Goal: Task Accomplishment & Management: Manage account settings

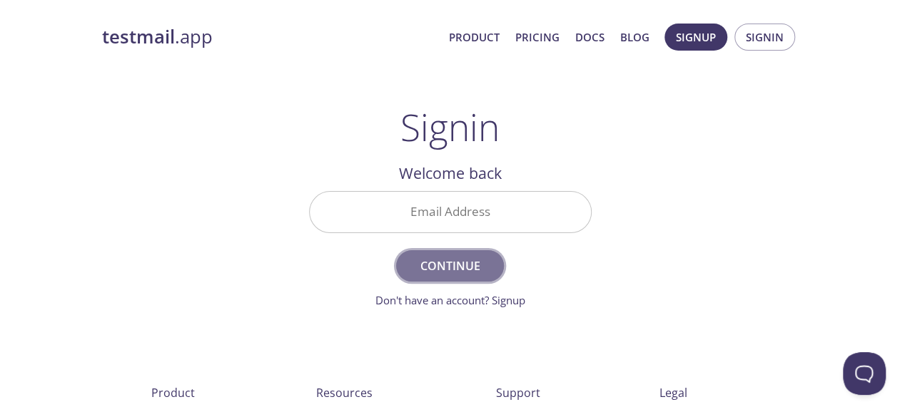
click at [449, 268] on span "Continue" at bounding box center [450, 266] width 76 height 20
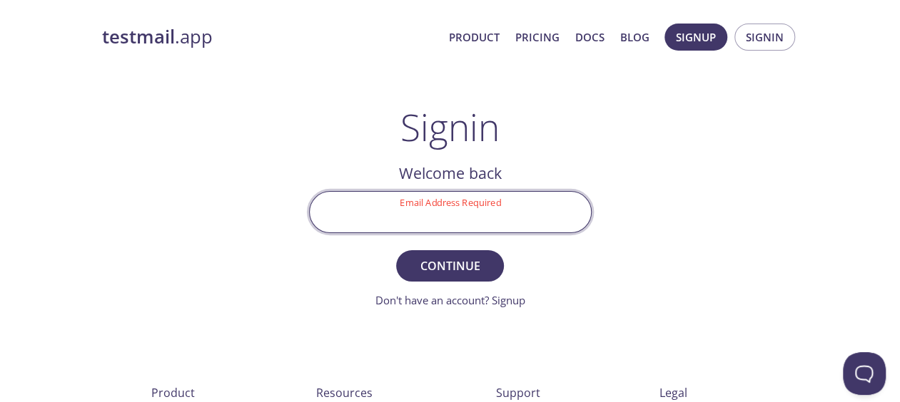
click at [483, 217] on input "Email Address Required" at bounding box center [450, 212] width 281 height 41
type input "[EMAIL_ADDRESS][DOMAIN_NAME]"
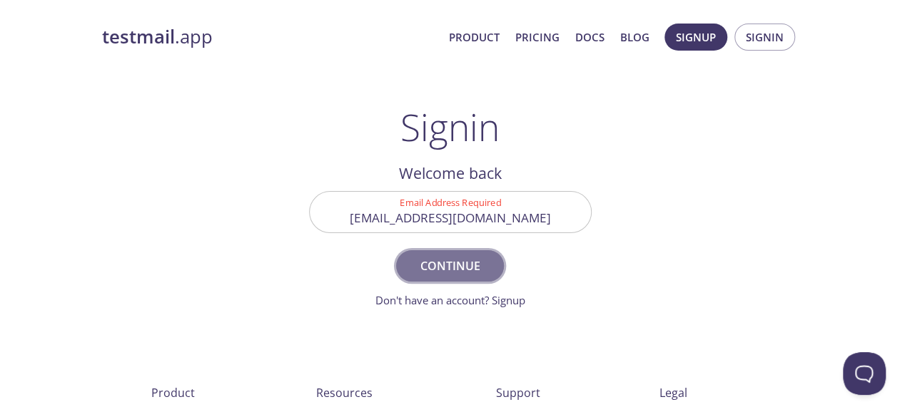
click at [446, 263] on span "Continue" at bounding box center [450, 266] width 76 height 20
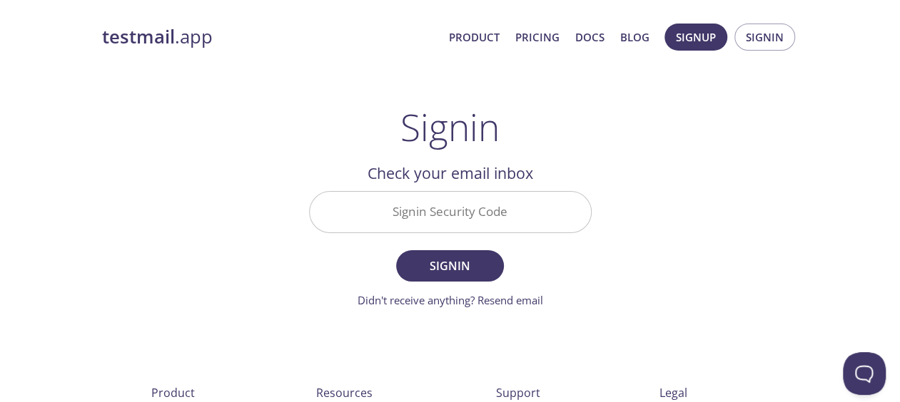
click at [441, 197] on input "Signin Security Code" at bounding box center [450, 212] width 281 height 41
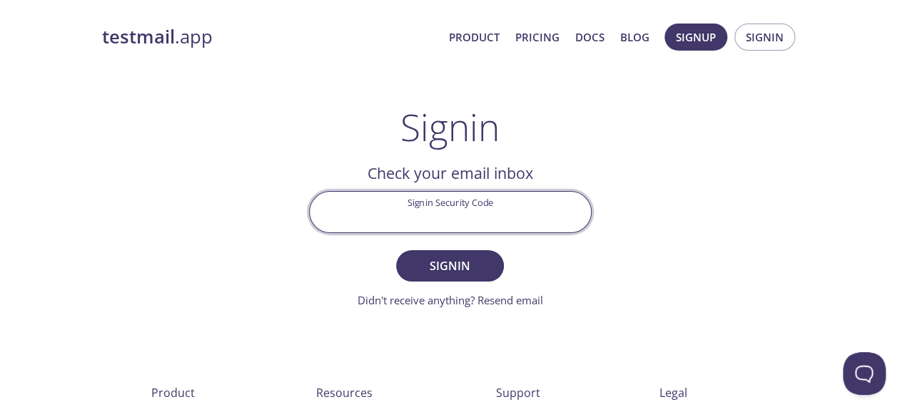
paste input "C2UB1MB"
type input "C2UB1MB"
click at [462, 268] on span "Signin" at bounding box center [450, 266] width 76 height 20
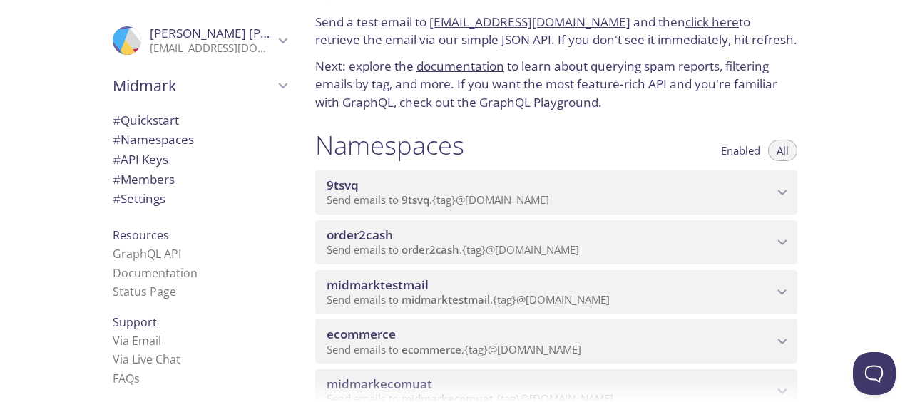
scroll to position [71, 0]
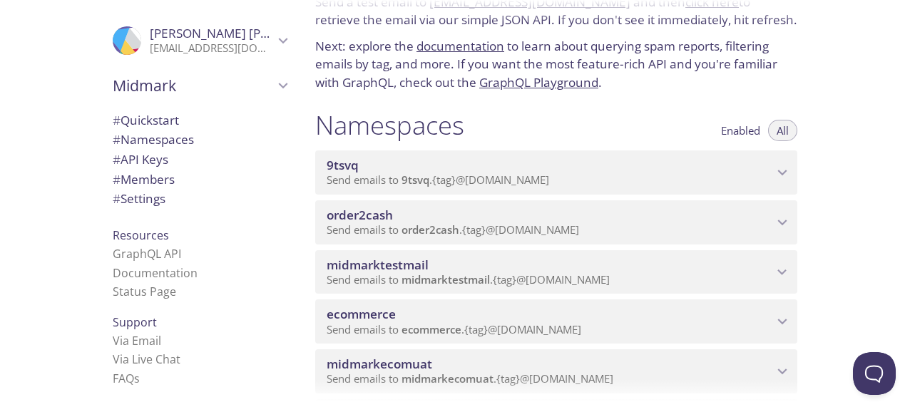
click at [375, 317] on span "ecommerce" at bounding box center [361, 314] width 69 height 16
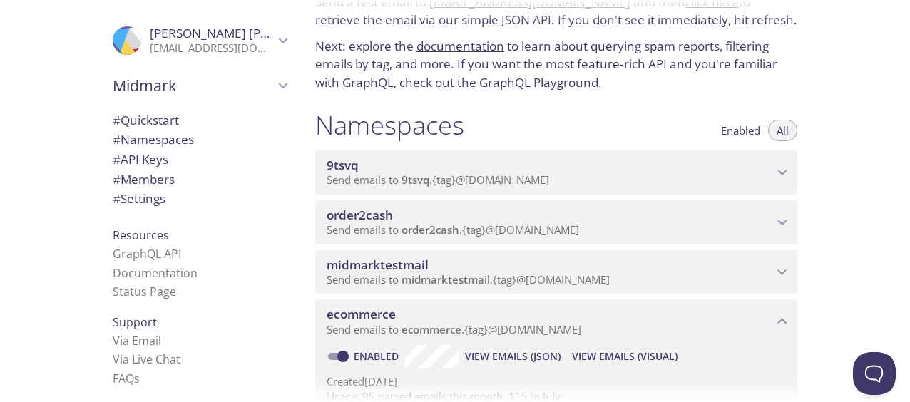
scroll to position [285, 0]
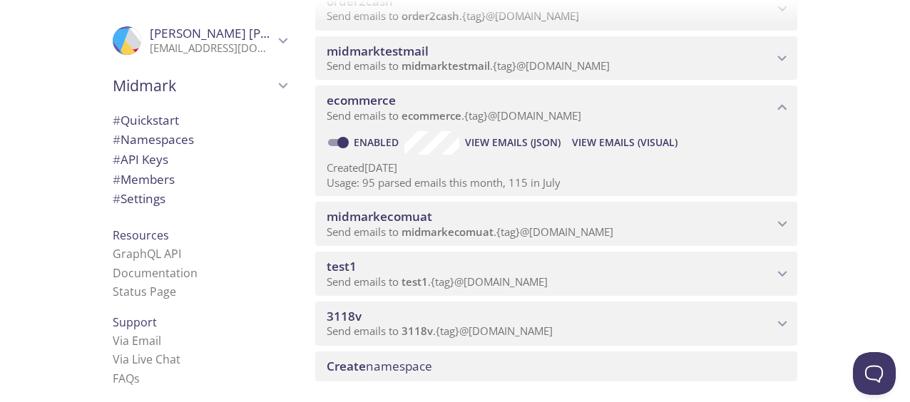
click at [608, 143] on span "View Emails (Visual)" at bounding box center [625, 142] width 106 height 17
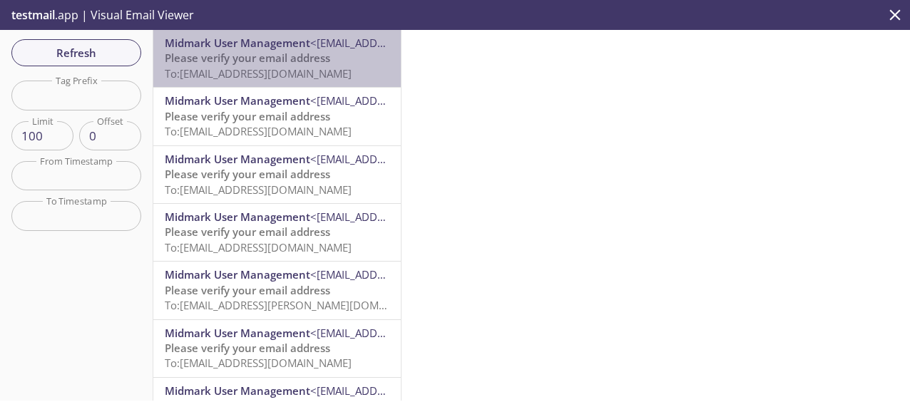
click at [287, 39] on span "Midmark User Management" at bounding box center [238, 43] width 146 height 14
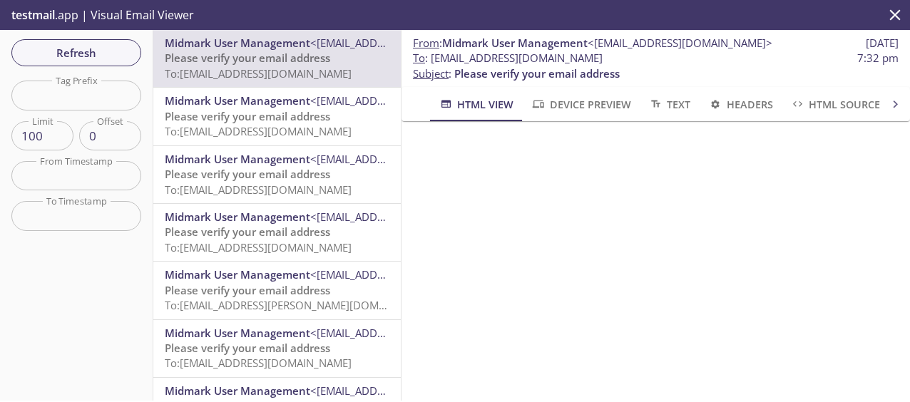
scroll to position [167, 0]
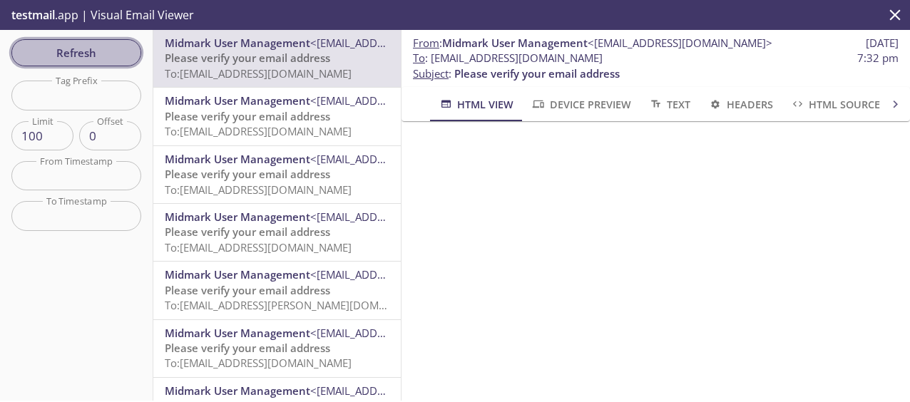
click at [111, 54] on span "Refresh" at bounding box center [76, 53] width 107 height 19
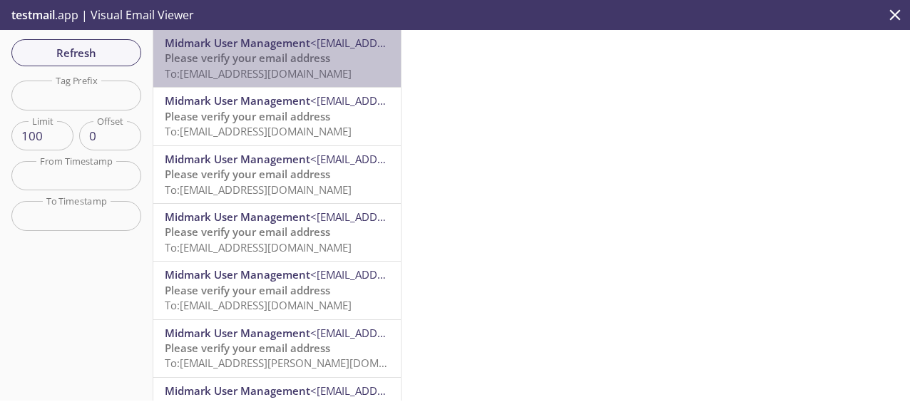
click at [318, 67] on span "To: [EMAIL_ADDRESS][DOMAIN_NAME]" at bounding box center [258, 73] width 187 height 14
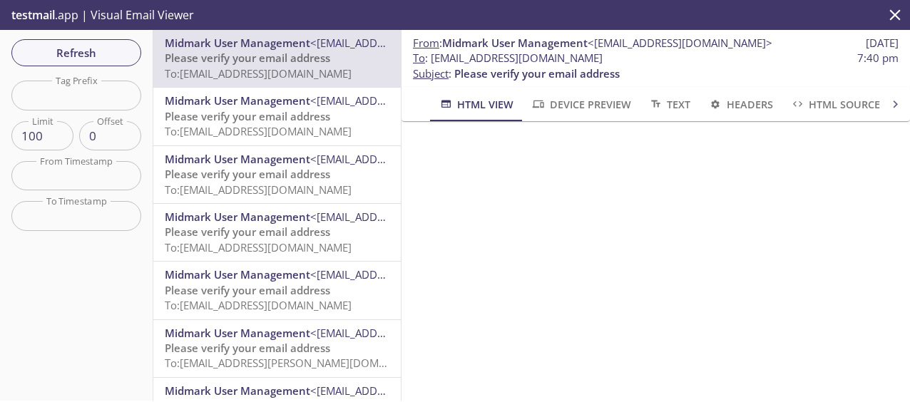
scroll to position [167, 0]
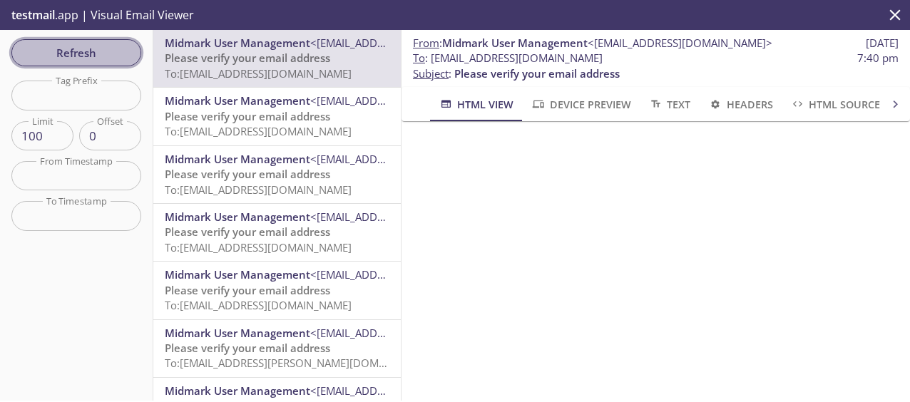
click at [76, 44] on span "Refresh" at bounding box center [76, 53] width 107 height 19
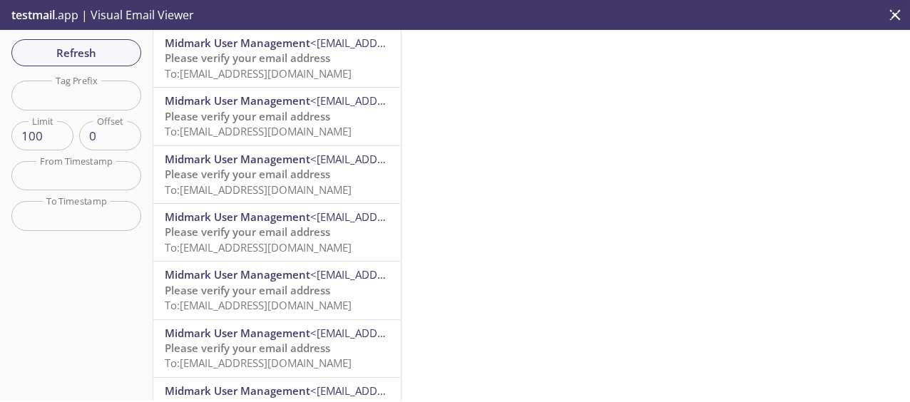
click at [233, 53] on span "Please verify your email address" at bounding box center [247, 58] width 165 height 14
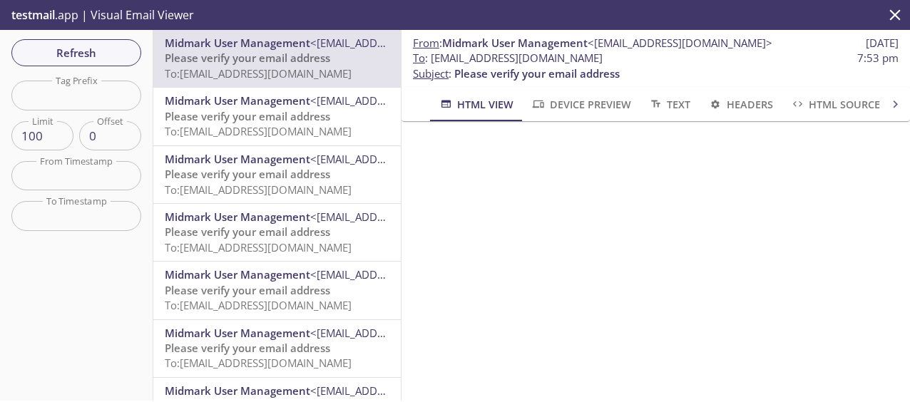
scroll to position [167, 0]
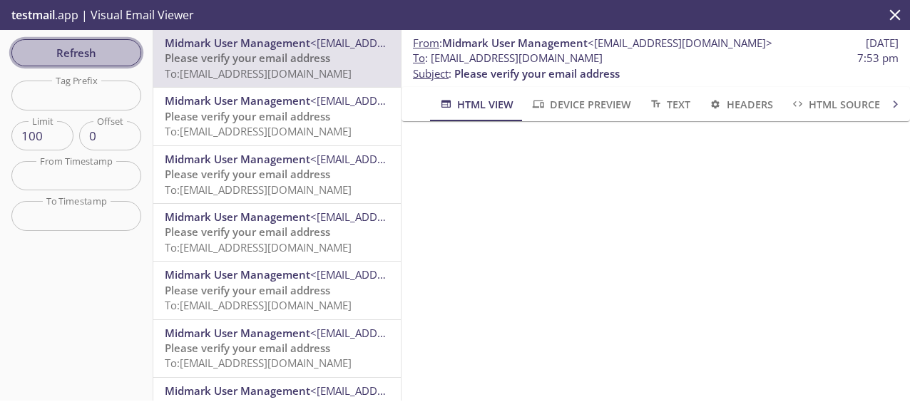
click at [74, 54] on span "Refresh" at bounding box center [76, 53] width 107 height 19
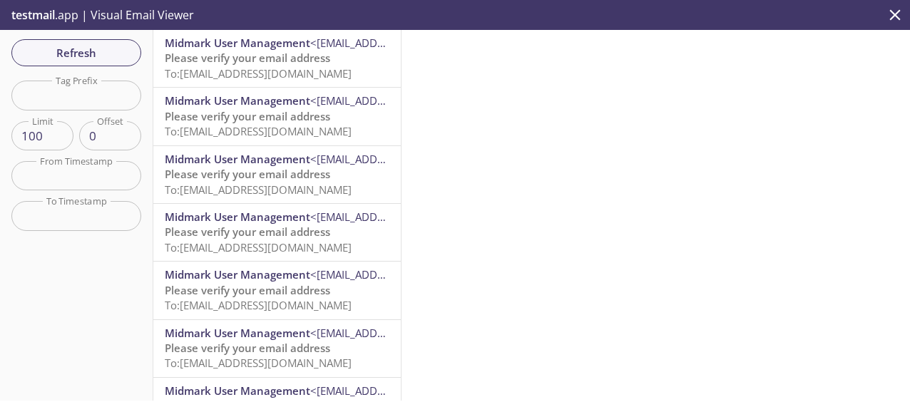
click at [270, 50] on span "Midmark User Management" at bounding box center [238, 43] width 146 height 14
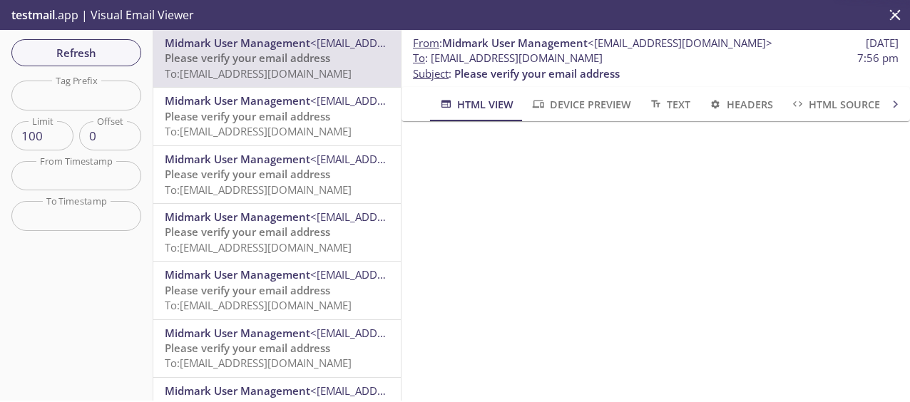
scroll to position [167, 0]
drag, startPoint x: 78, startPoint y: 45, endPoint x: 101, endPoint y: 60, distance: 26.7
click at [78, 45] on span "Refresh" at bounding box center [76, 53] width 107 height 19
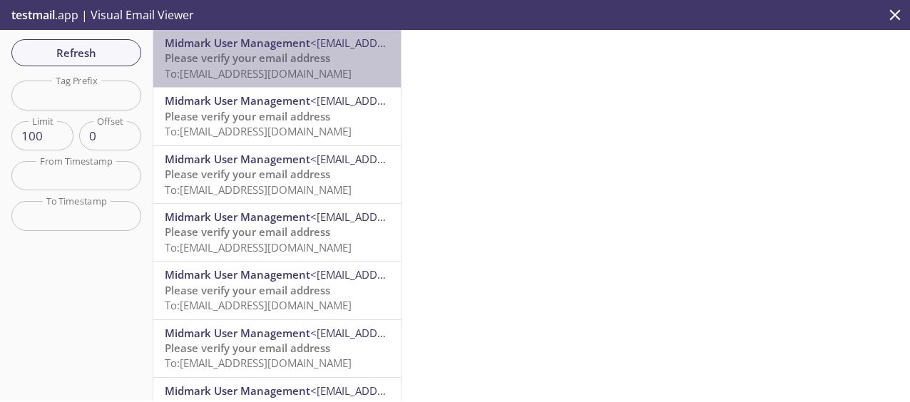
click at [295, 36] on span "Midmark User Management" at bounding box center [238, 43] width 146 height 14
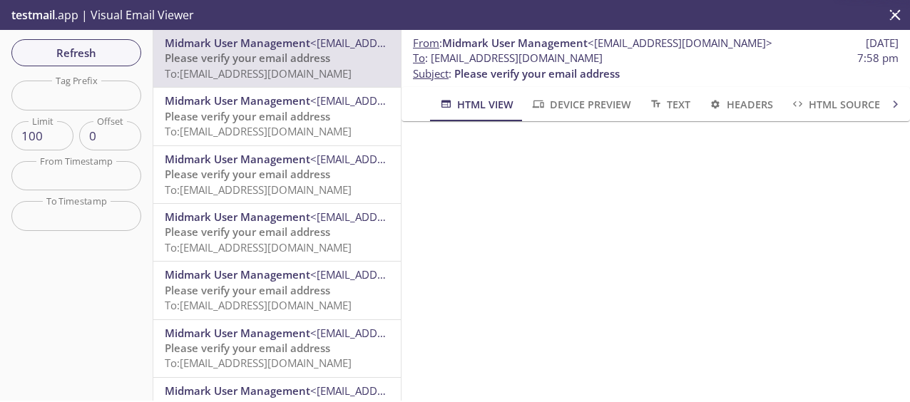
scroll to position [167, 0]
click at [110, 41] on button "Refresh" at bounding box center [76, 52] width 130 height 27
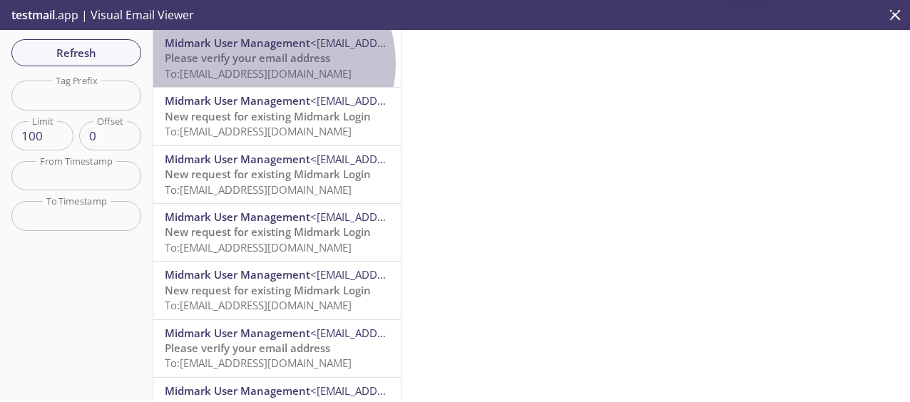
click at [271, 63] on span "Please verify your email address" at bounding box center [247, 58] width 165 height 14
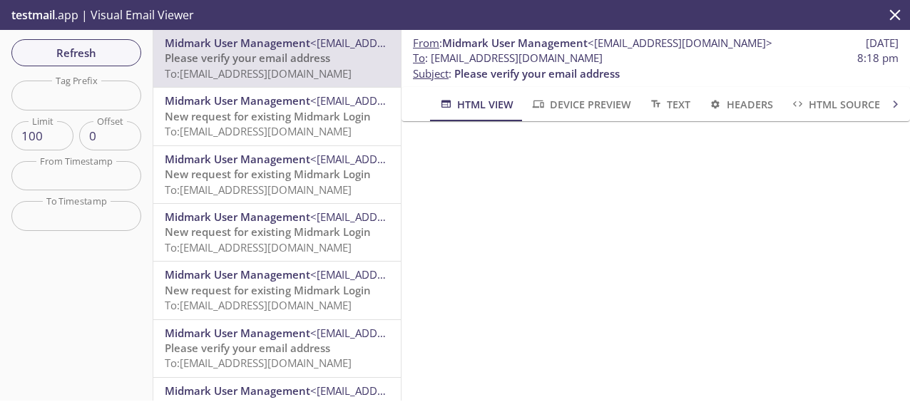
scroll to position [167, 0]
